Goal: Transaction & Acquisition: Purchase product/service

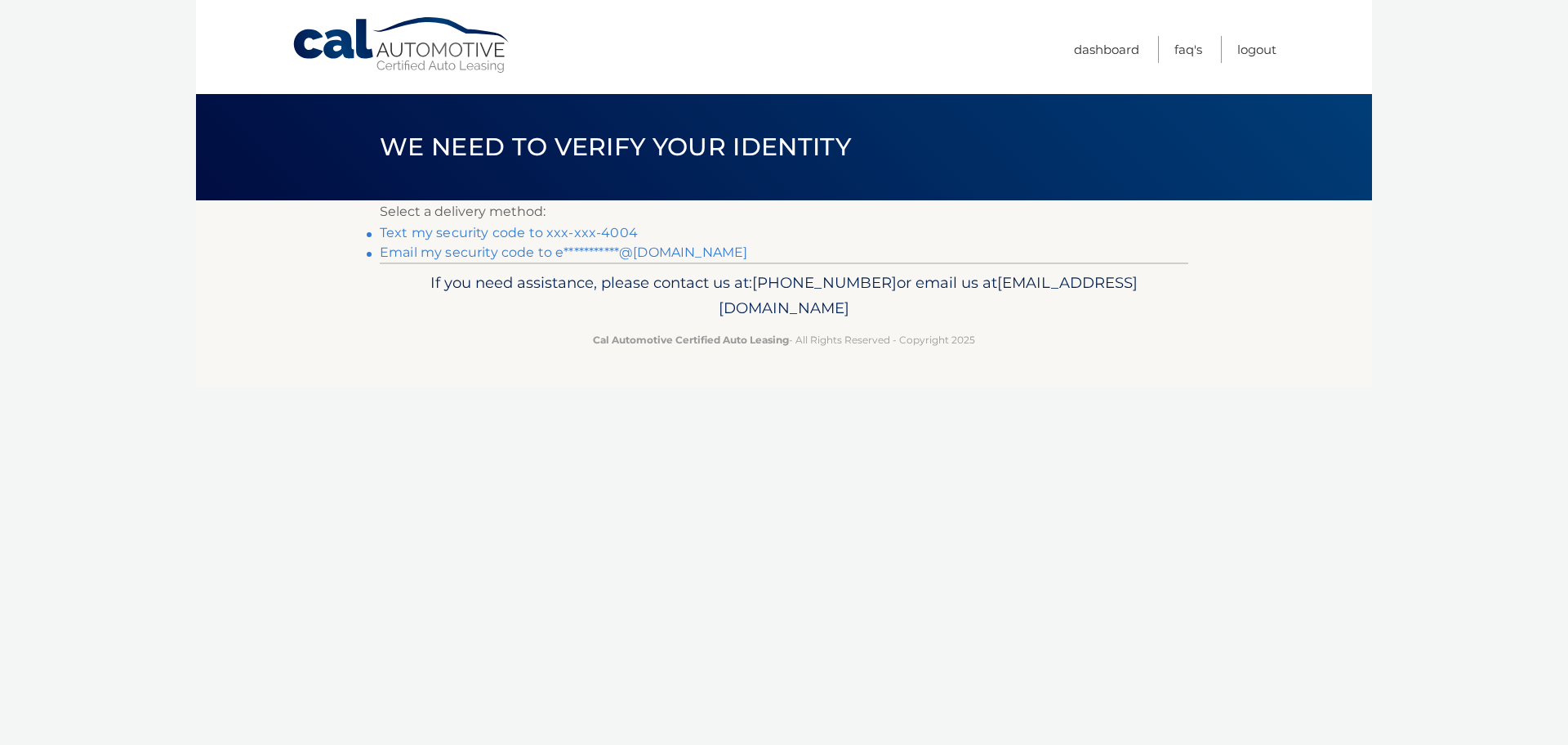
click at [613, 233] on link "Text my security code to xxx-xxx-4004" at bounding box center [509, 233] width 258 height 15
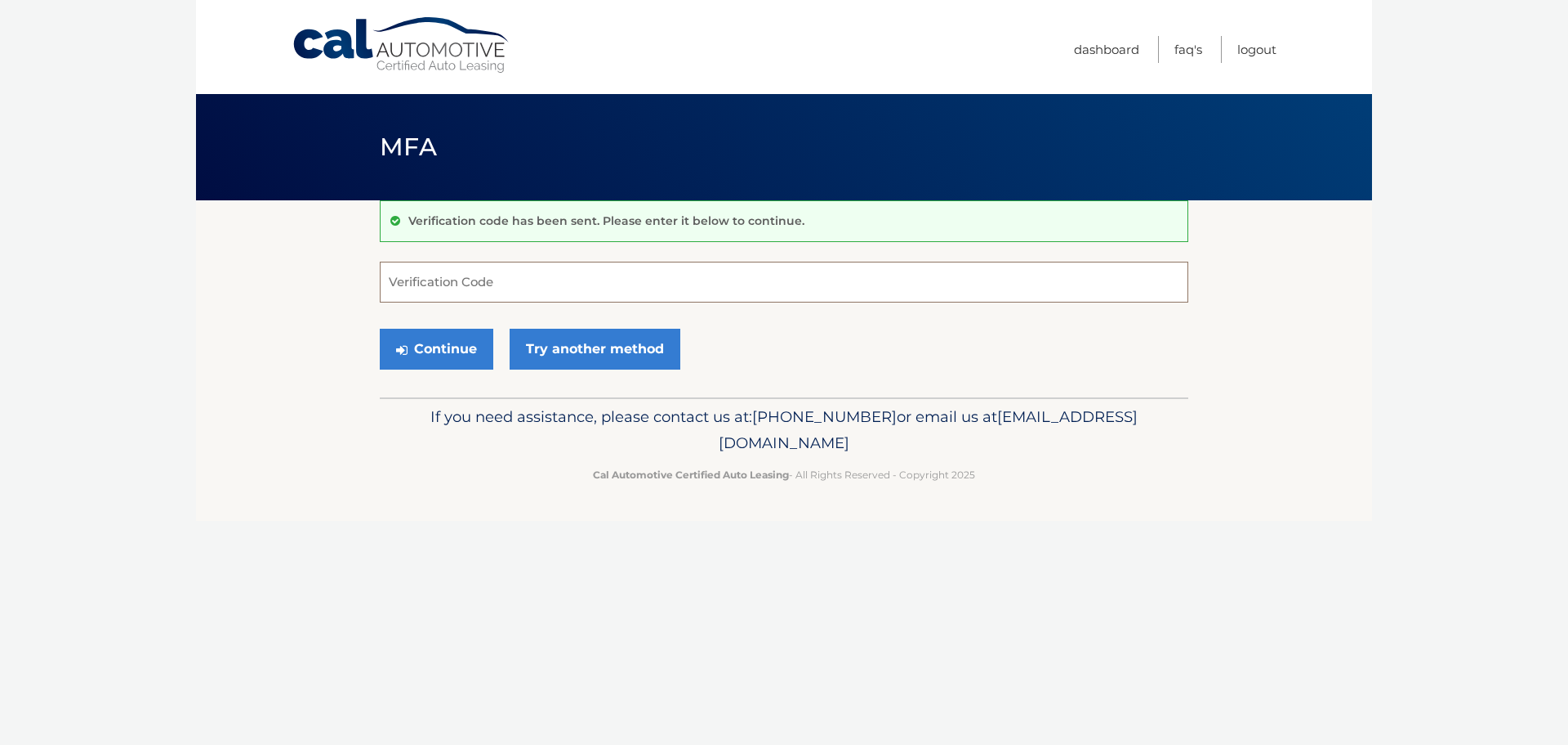
click at [515, 283] on input "Verification Code" at bounding box center [784, 281] width 809 height 41
type input "517715"
click at [453, 353] on button "Continue" at bounding box center [437, 349] width 114 height 41
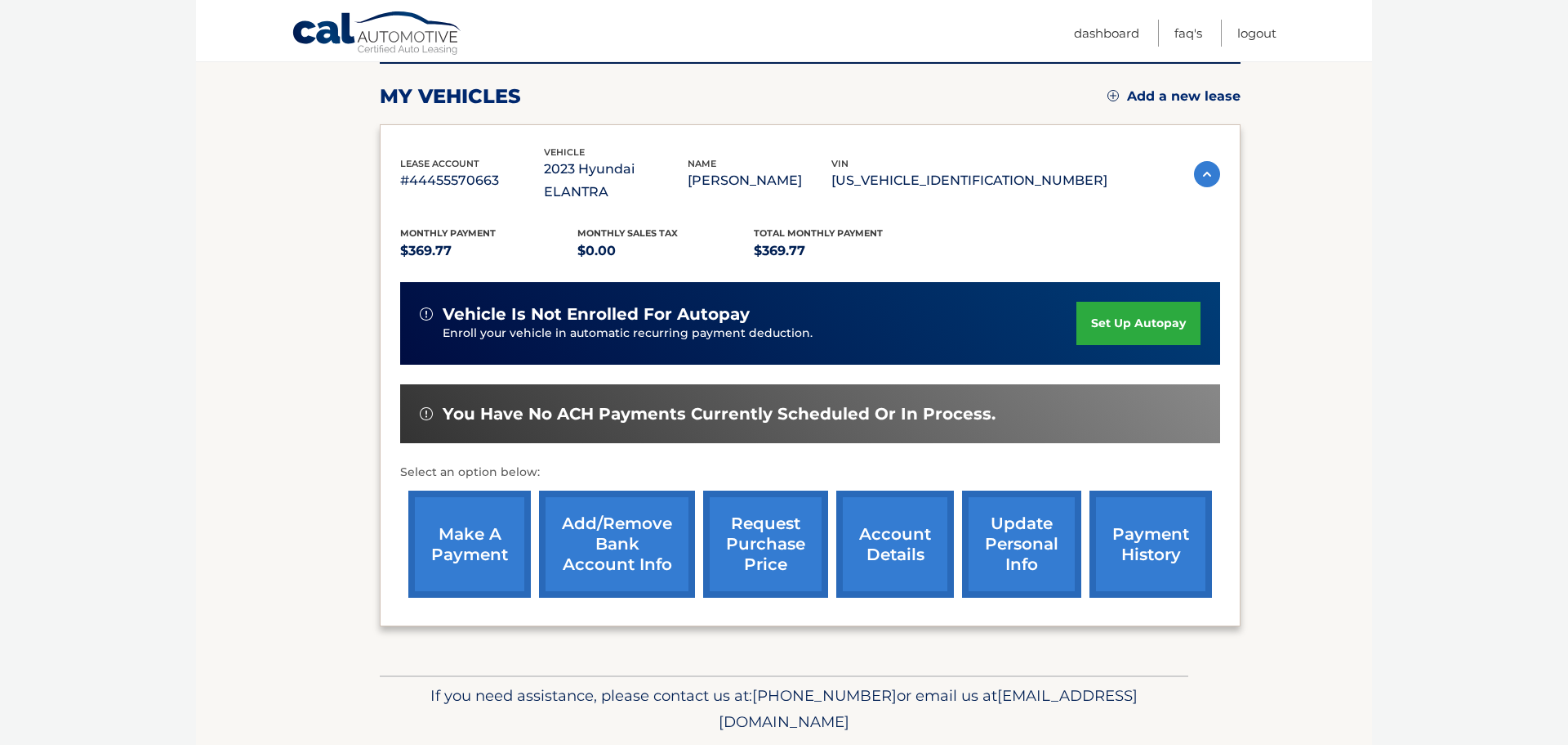
scroll to position [246, 0]
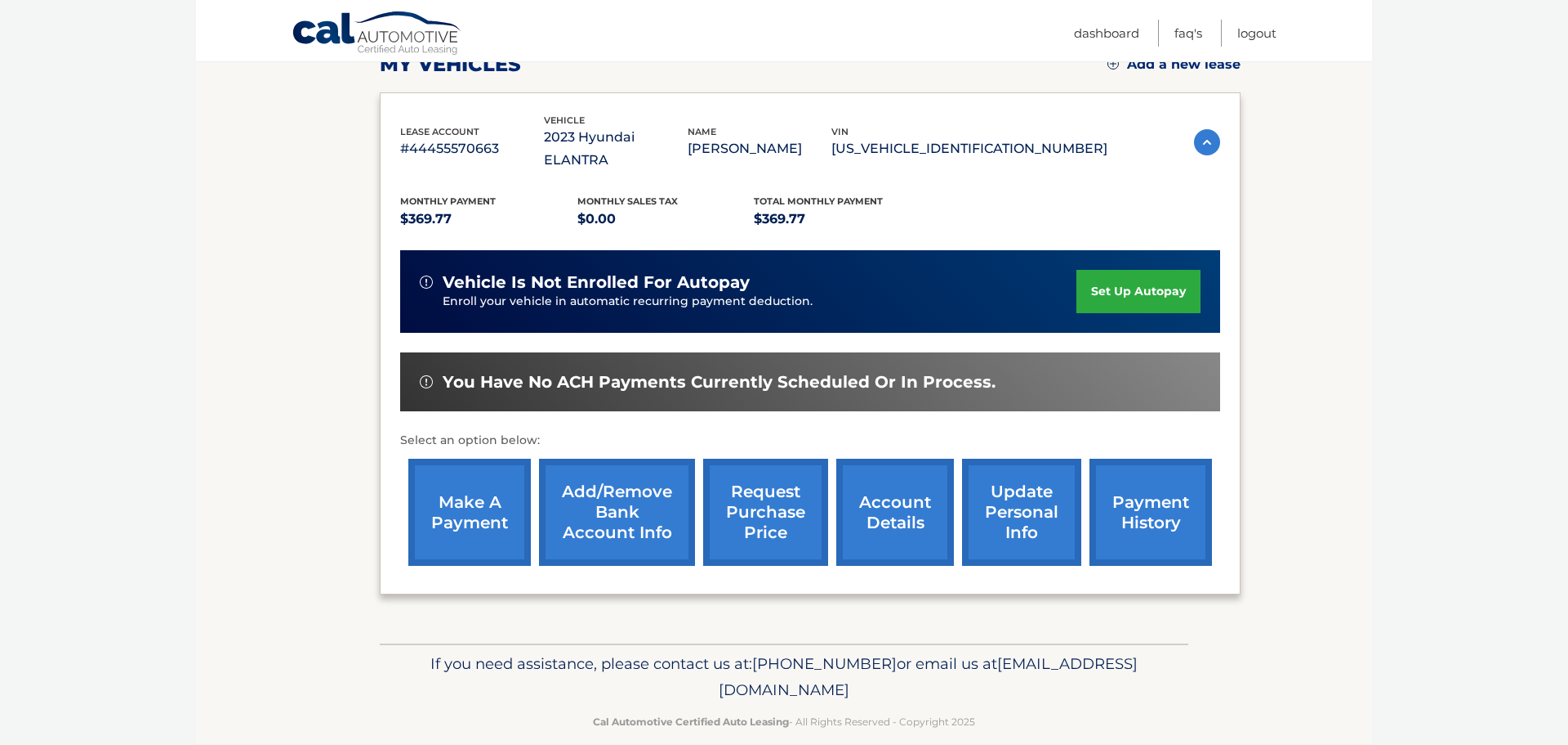
click at [495, 481] on link "make a payment" at bounding box center [469, 512] width 123 height 107
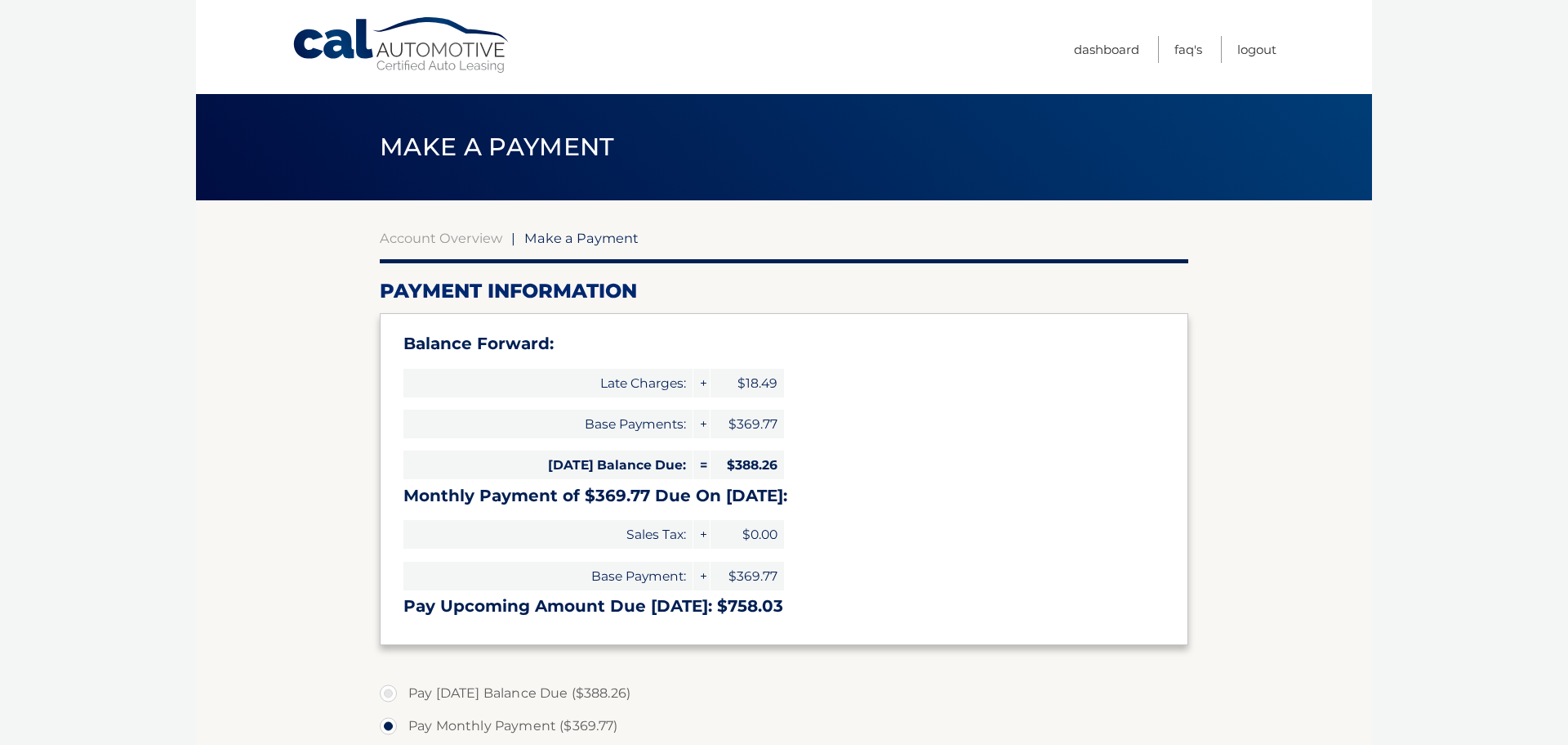
select select "YWRiOGU1NDMtZGY3Mi00YTUzLWFjM2MtNjBkNTU5NzAwZjAx"
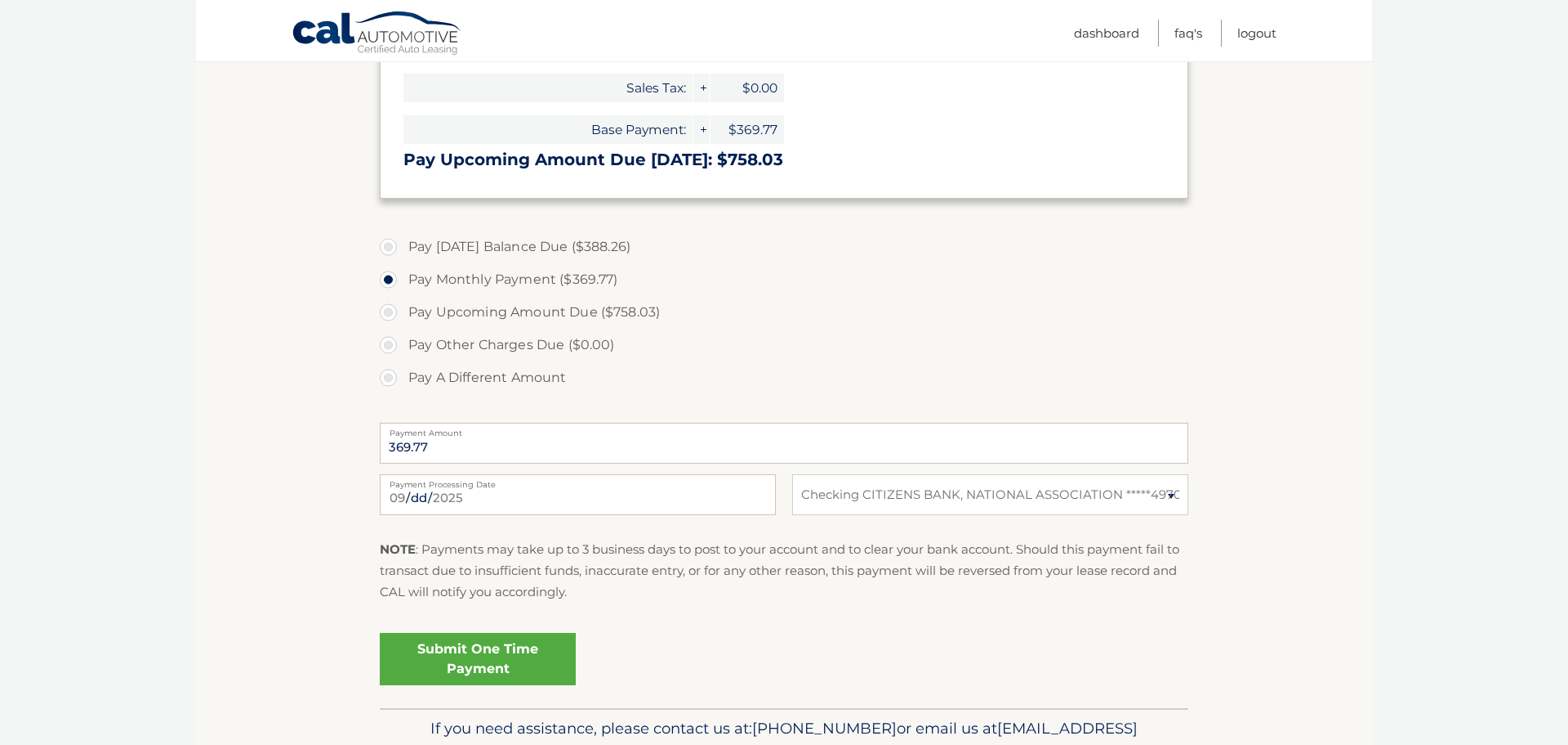
scroll to position [448, 0]
click at [525, 657] on link "Submit One Time Payment" at bounding box center [478, 657] width 196 height 52
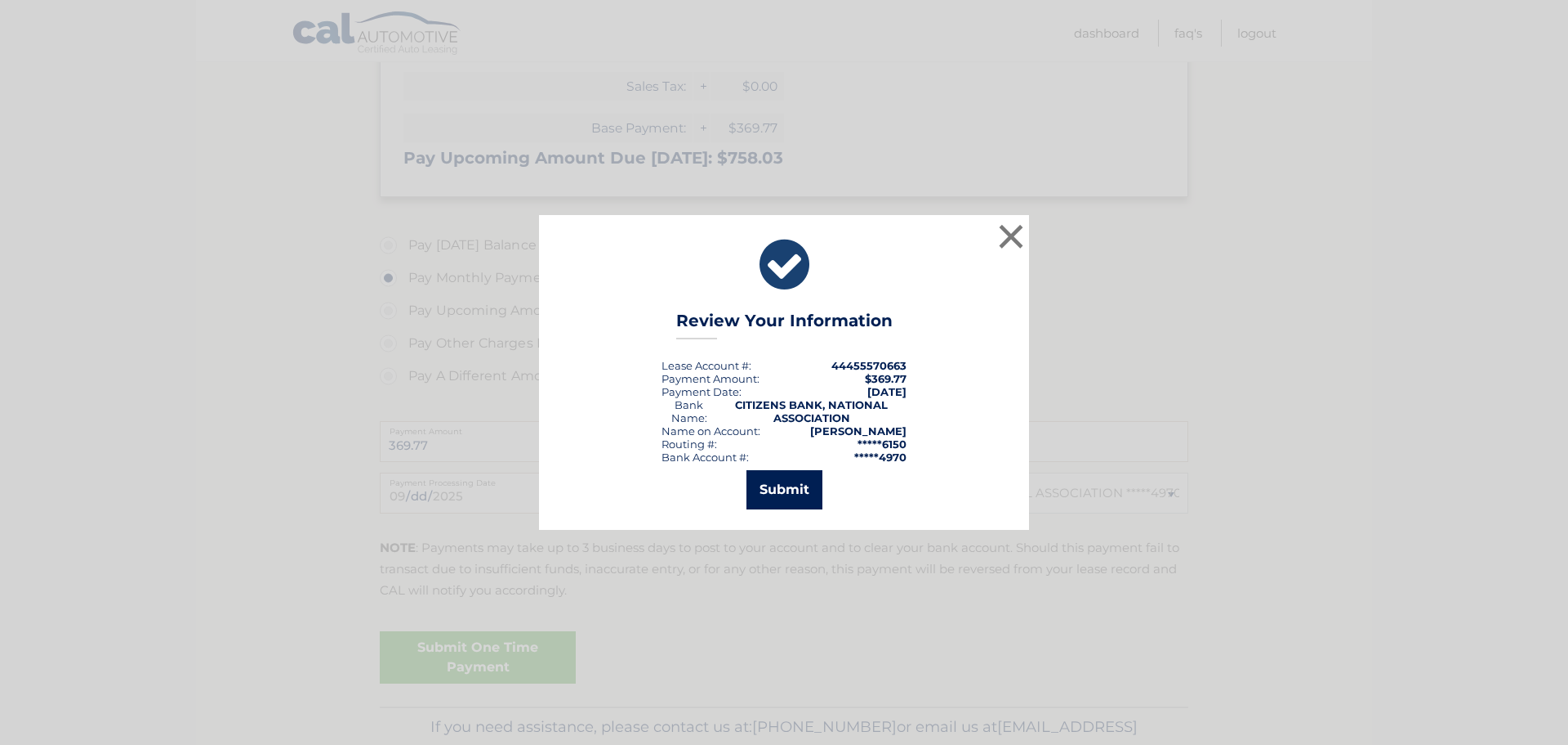
click at [785, 498] on button "Submit" at bounding box center [784, 489] width 76 height 39
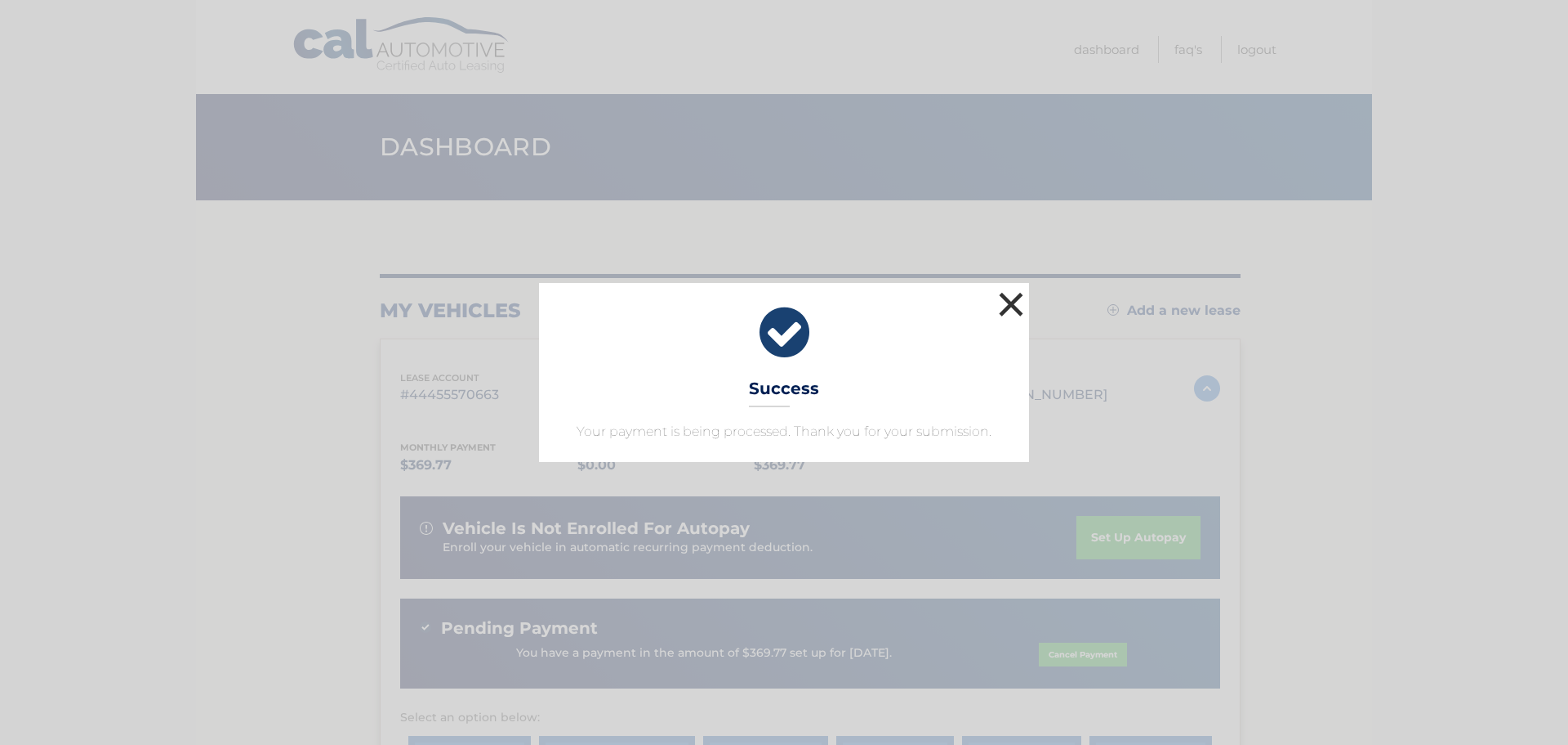
click at [1013, 307] on button "×" at bounding box center [1011, 304] width 32 height 32
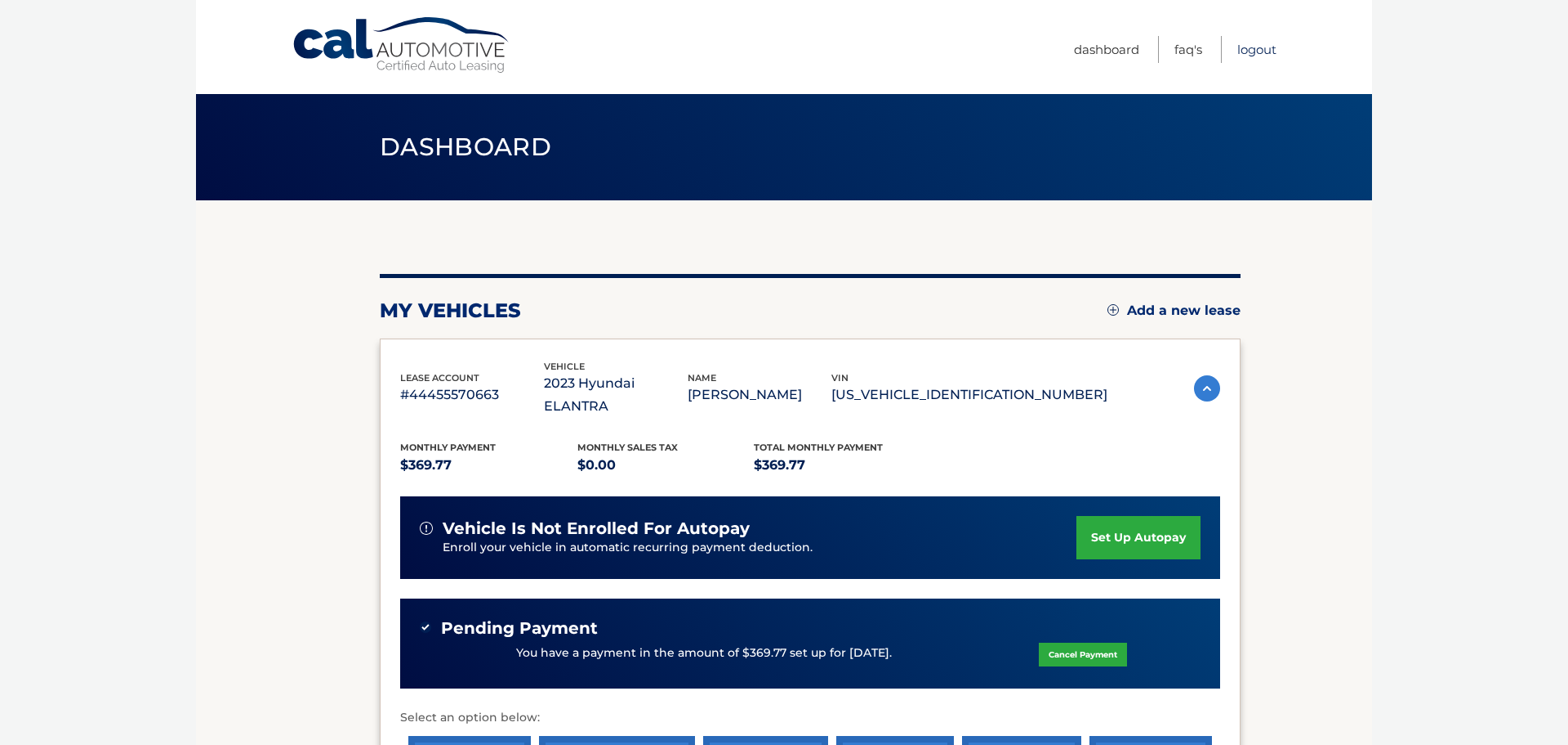
click at [1264, 49] on link "Logout" at bounding box center [1256, 49] width 39 height 27
